Goal: Complete application form

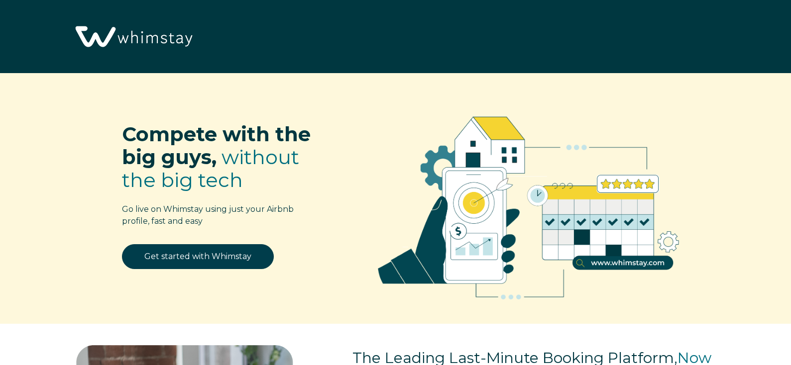
select select "MA"
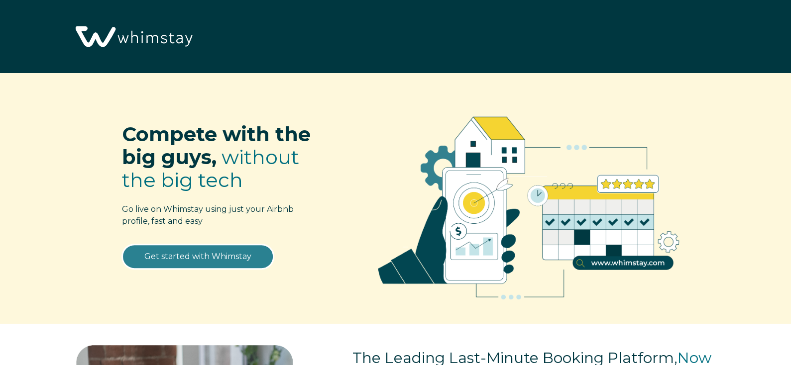
click at [171, 259] on link "Get started with Whimstay" at bounding box center [198, 256] width 152 height 25
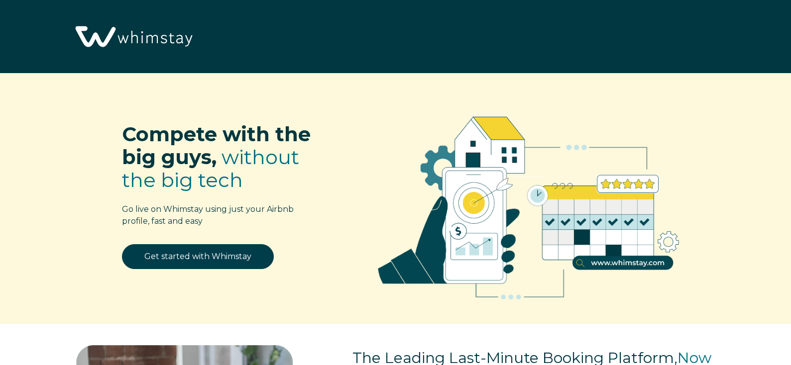
select select "MA"
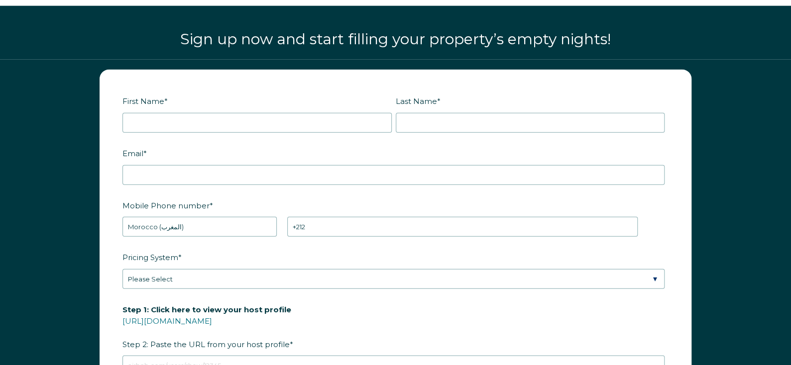
scroll to position [1237, 0]
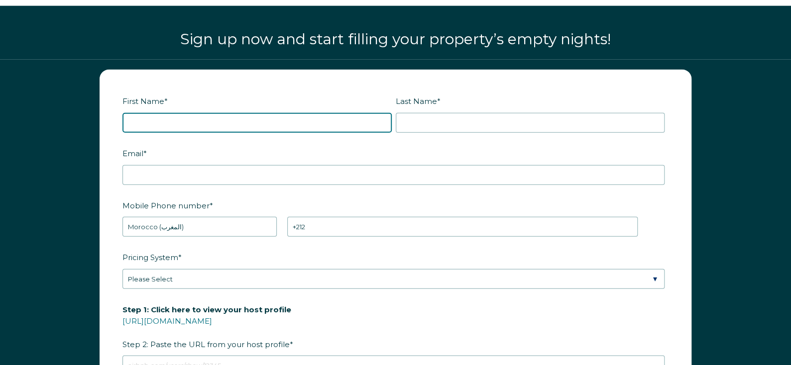
click at [223, 125] on input "First Name *" at bounding box center [256, 123] width 269 height 20
type input "Ouail"
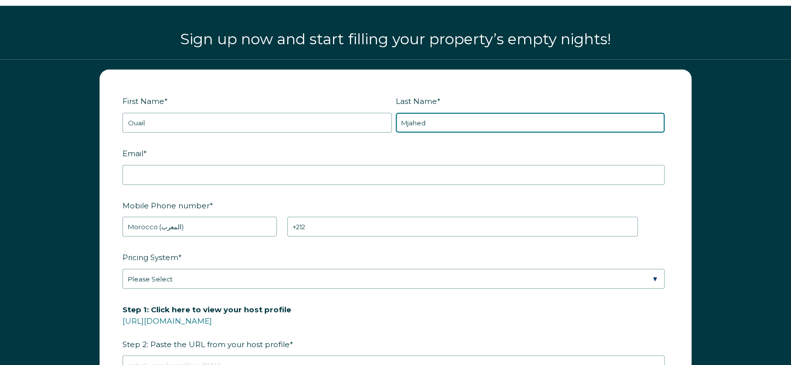
type input "Mjahed"
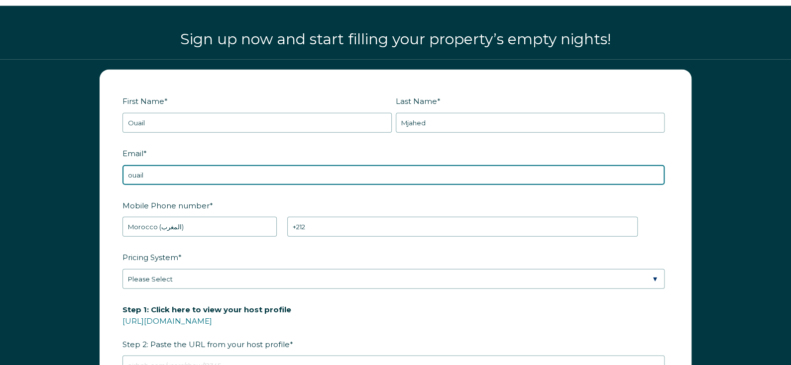
scroll to position [1229, 0]
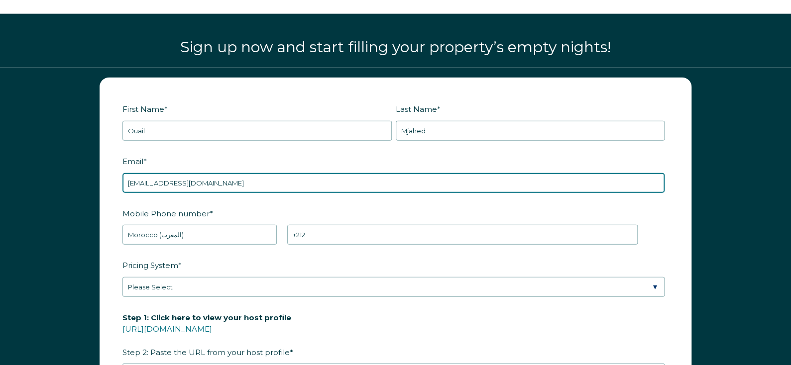
type input "ouailmjahed.airbnb@gmail.com"
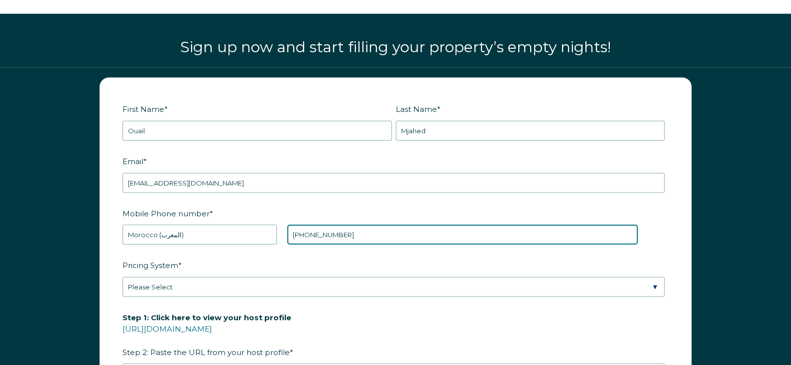
type input "+212 642215381"
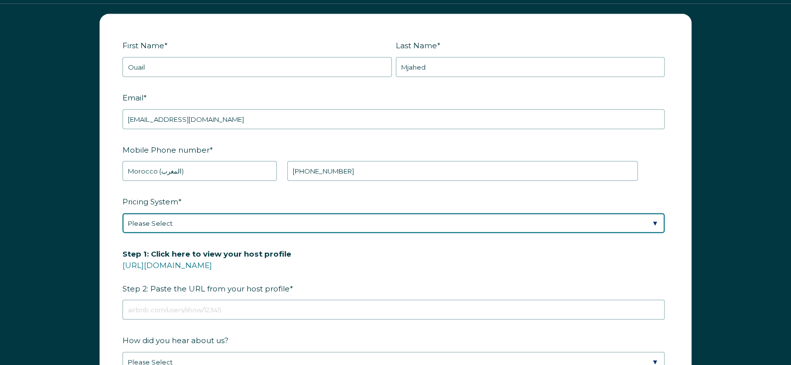
scroll to position [1293, 0]
click at [209, 218] on select "Please Select Manual Airbnb Smart Pricing PriceLabs Wheelhouse Beyond Pricing 3…" at bounding box center [393, 224] width 542 height 20
select select "Manual"
click at [122, 214] on select "Please Select Manual Airbnb Smart Pricing PriceLabs Wheelhouse Beyond Pricing 3…" at bounding box center [393, 224] width 542 height 20
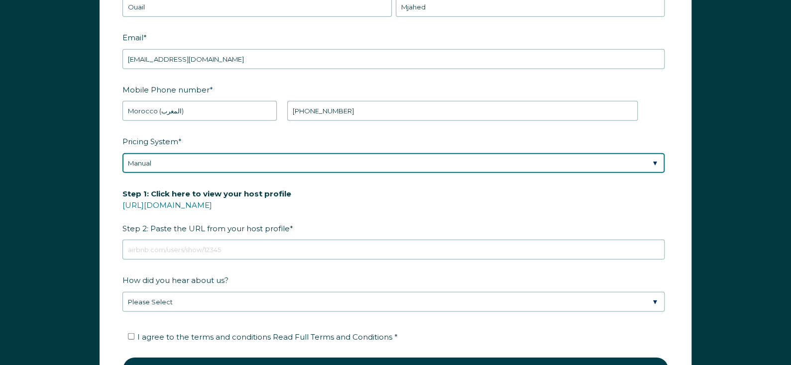
scroll to position [1353, 0]
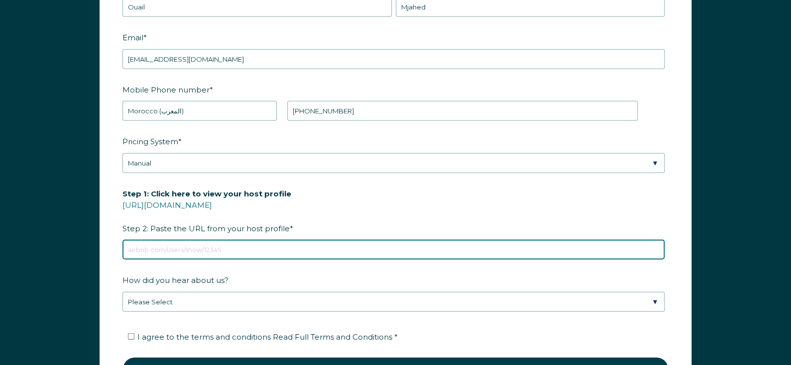
click at [236, 243] on input "Step 1: Click here to view your host profile https://www.airbnb.com/users/show/…" at bounding box center [393, 250] width 542 height 20
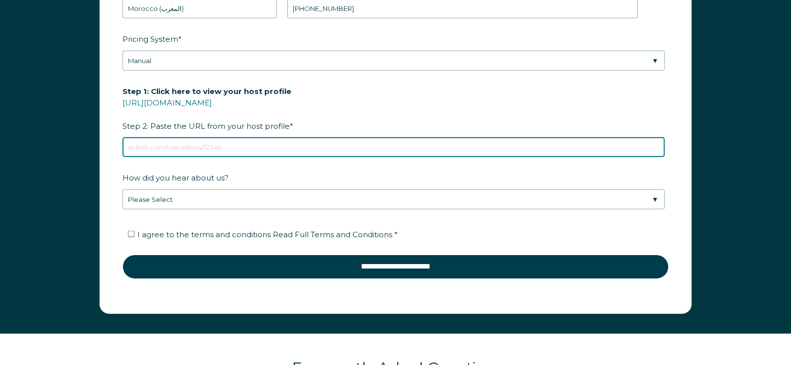
scroll to position [1456, 0]
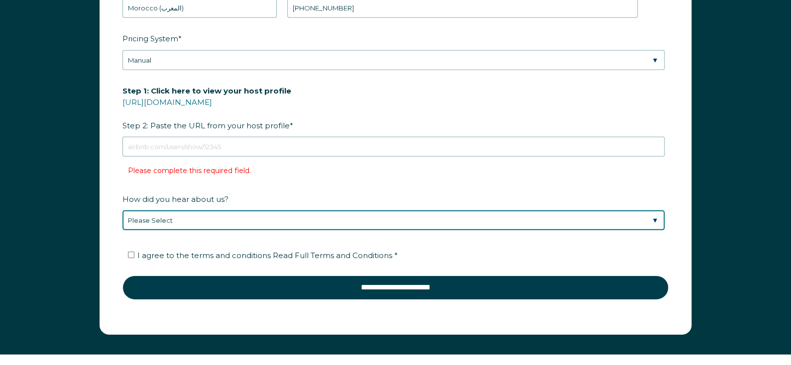
click at [182, 194] on div "How did you hear about us? Please Select Found Whimstay through a Google search…" at bounding box center [395, 211] width 546 height 40
select select "Google Search"
click at [122, 211] on select "Please Select Found Whimstay through a Google search Direct outreach from a Whi…" at bounding box center [393, 221] width 542 height 20
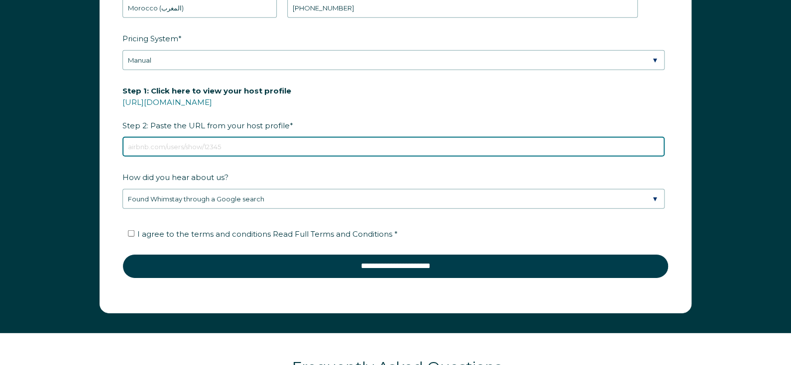
click at [215, 142] on input "Step 1: Click here to view your host profile https://www.airbnb.com/users/show/…" at bounding box center [393, 147] width 542 height 20
paste input "https://www.airbnb.com/users/show/696751423"
type input "https://www.airbnb.com/users/show/696751423"
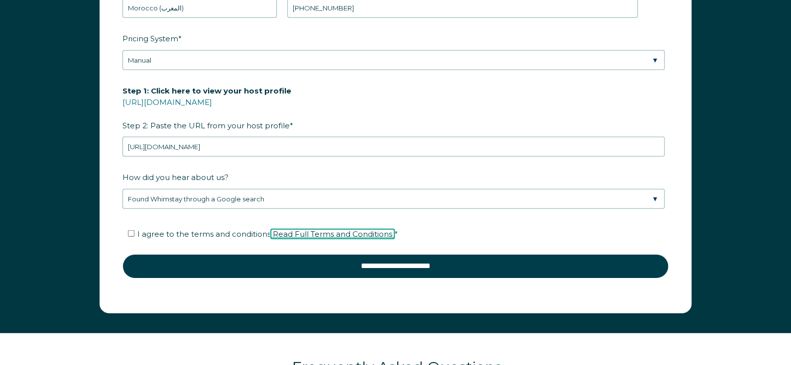
click at [273, 229] on span "Read Full Terms and Conditions" at bounding box center [332, 233] width 119 height 9
click at [199, 231] on span "I agree to the terms and conditions Read Full Terms and Conditions *" at bounding box center [267, 233] width 260 height 9
click at [134, 231] on input "I agree to the terms and conditions Read Full Terms and Conditions *" at bounding box center [131, 233] width 6 height 6
checkbox input "true"
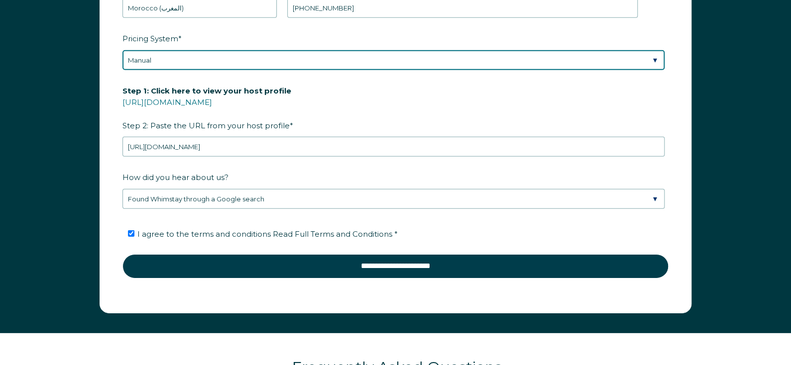
click at [299, 60] on select "Please Select Manual Airbnb Smart Pricing PriceLabs Wheelhouse Beyond Pricing 3…" at bounding box center [393, 60] width 542 height 20
select select "Airbnb Smart Pricing"
click at [122, 50] on select "Please Select Manual Airbnb Smart Pricing PriceLabs Wheelhouse Beyond Pricing 3…" at bounding box center [393, 60] width 542 height 20
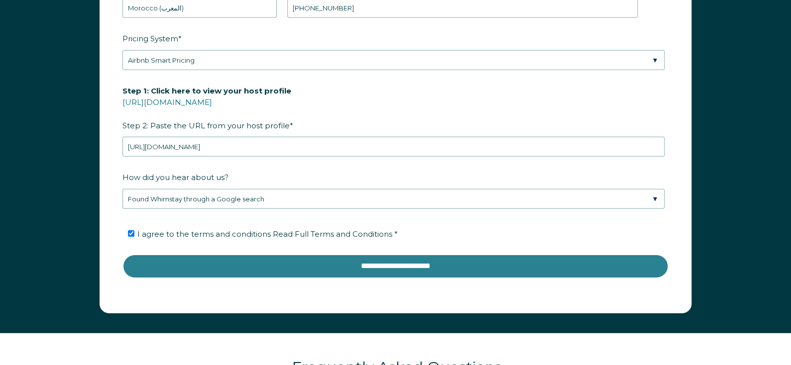
click at [227, 256] on input "**********" at bounding box center [395, 266] width 546 height 24
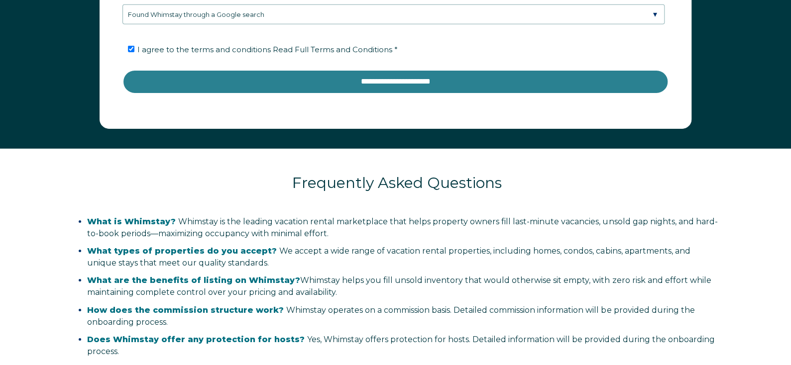
scroll to position [1642, 0]
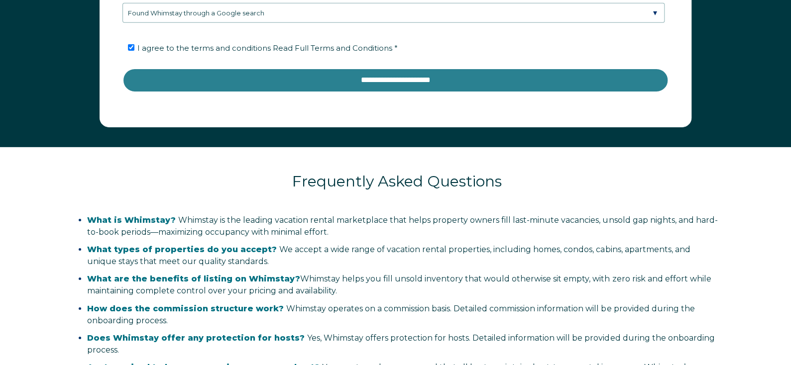
click at [429, 80] on input "**********" at bounding box center [395, 80] width 546 height 24
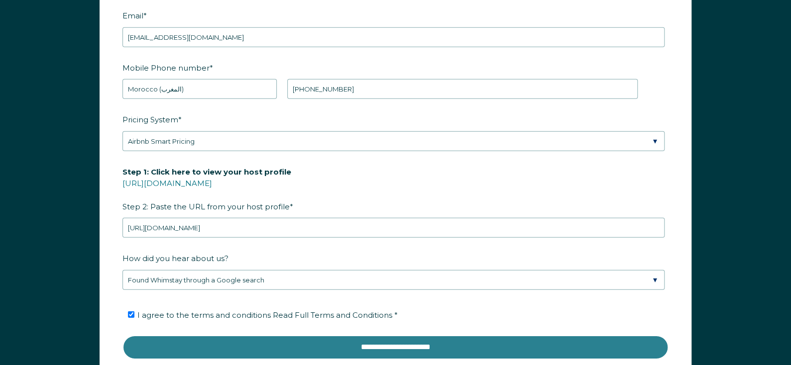
scroll to position [1383, 0]
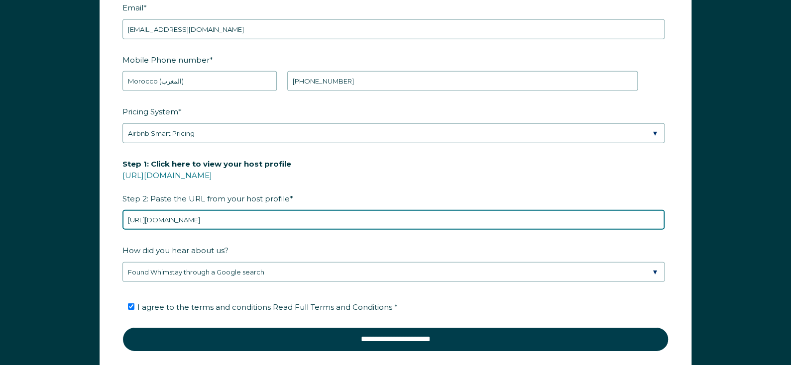
click at [200, 213] on input "https://www.airbnb.com/users/show/696751423" at bounding box center [393, 220] width 542 height 20
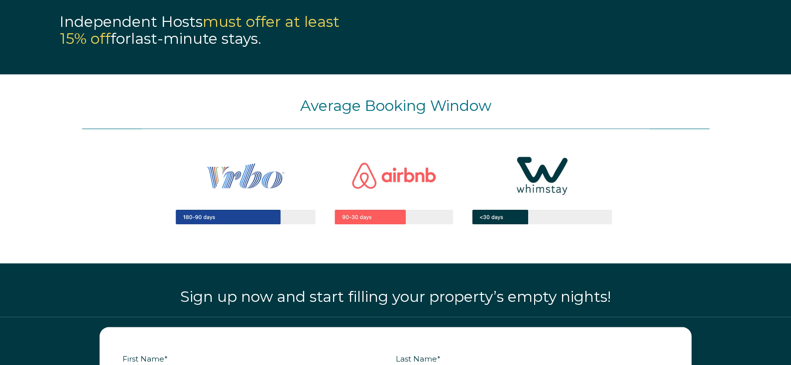
scroll to position [979, 0]
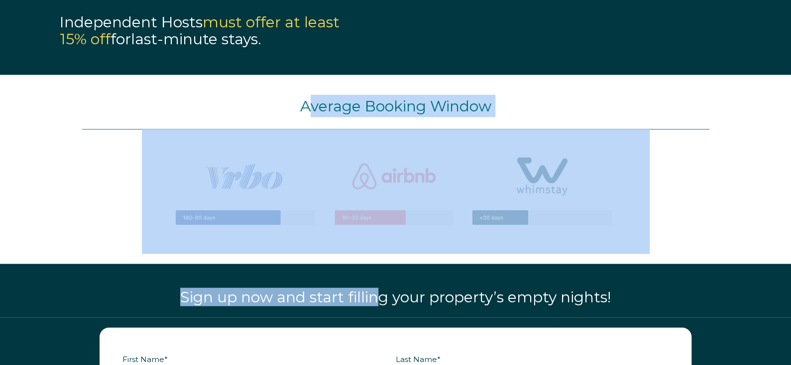
drag, startPoint x: 306, startPoint y: 105, endPoint x: 381, endPoint y: 267, distance: 178.8
click at [381, 267] on div "Compete with the big guys, without the big tech Go live on Whimstay using just …" at bounding box center [395, 236] width 791 height 2430
click at [345, 240] on img at bounding box center [396, 190] width 508 height 121
click at [290, 256] on div "Average Booking Window" at bounding box center [395, 169] width 791 height 189
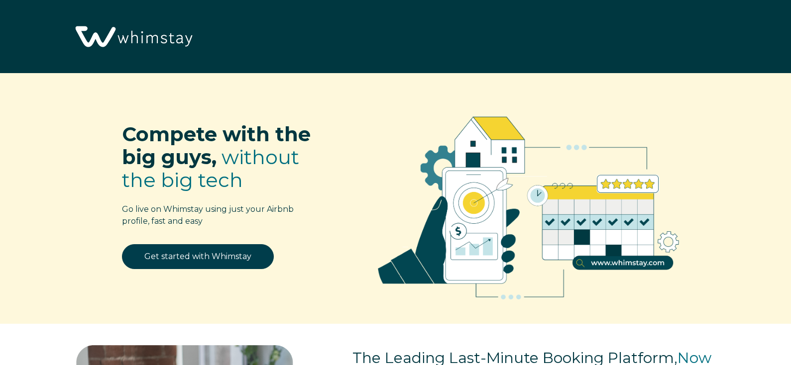
select select "MA"
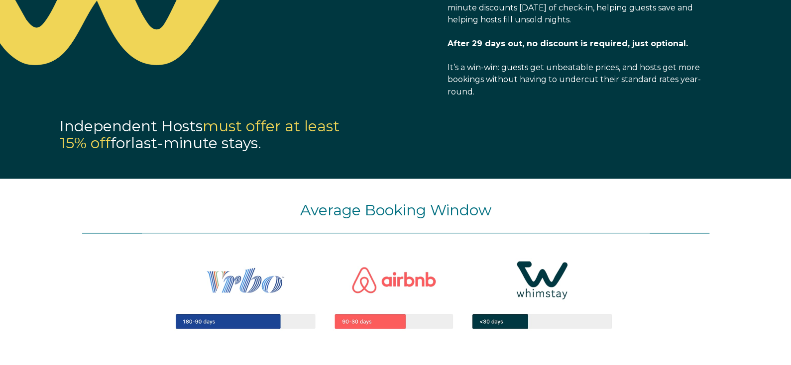
scroll to position [884, 0]
